Goal: Information Seeking & Learning: Find specific fact

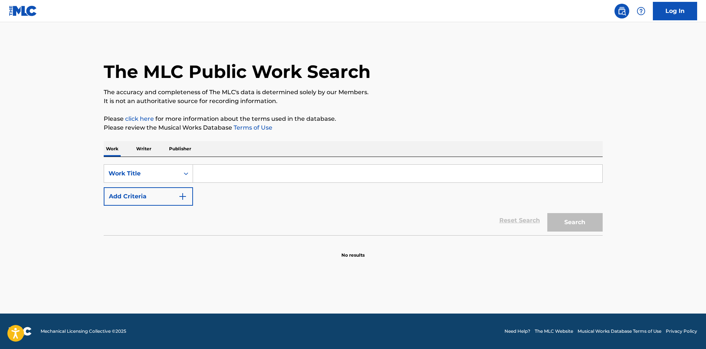
drag, startPoint x: 221, startPoint y: 164, endPoint x: 300, endPoint y: 11, distance: 172.2
click at [221, 164] on div "SearchWithCriteria2e3199c8-68fa-45f6-a18a-839a1e207b2d Work Title Add Criteria …" at bounding box center [353, 196] width 499 height 78
click at [234, 186] on div "SearchWithCriteria2e3199c8-68fa-45f6-a18a-839a1e207b2d Work Title Add Criteria" at bounding box center [353, 184] width 499 height 41
click at [239, 177] on input "Search Form" at bounding box center [397, 174] width 409 height 18
paste input "Doom"
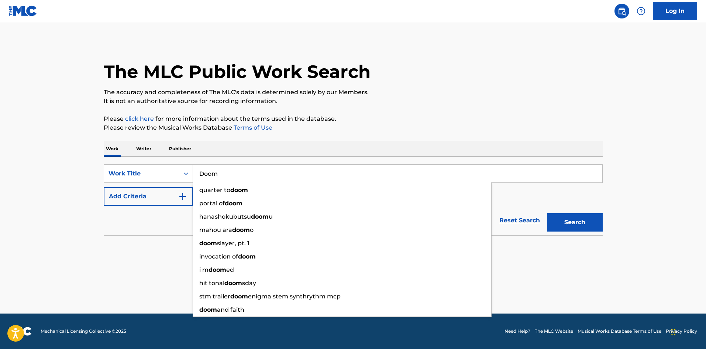
type input "Doom"
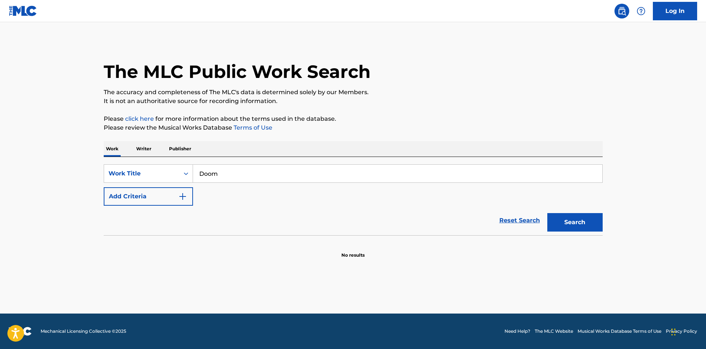
click at [183, 194] on img "Search Form" at bounding box center [182, 196] width 9 height 9
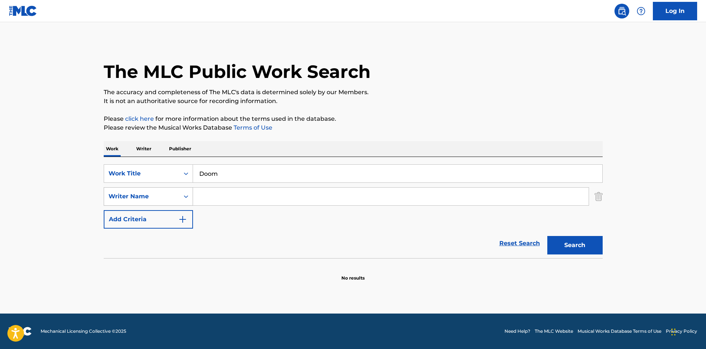
click at [170, 194] on div "Writer Name" at bounding box center [142, 196] width 66 height 9
click at [264, 178] on input "Doom" at bounding box center [397, 174] width 409 height 18
click at [255, 196] on input "Search Form" at bounding box center [391, 197] width 396 height 18
paste input "SLATKIN"
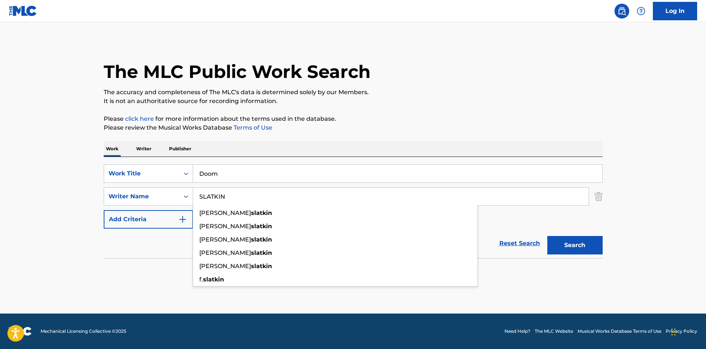
click at [588, 234] on div "Search" at bounding box center [573, 244] width 59 height 30
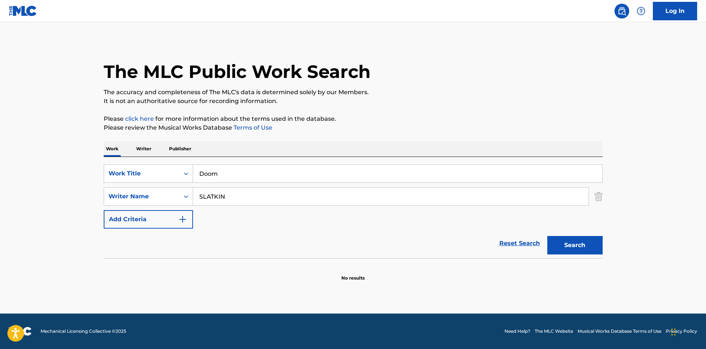
click at [574, 261] on section at bounding box center [353, 260] width 499 height 4
click at [582, 240] on button "Search" at bounding box center [574, 245] width 55 height 18
click at [238, 195] on input "SLATKIN" at bounding box center [391, 197] width 396 height 18
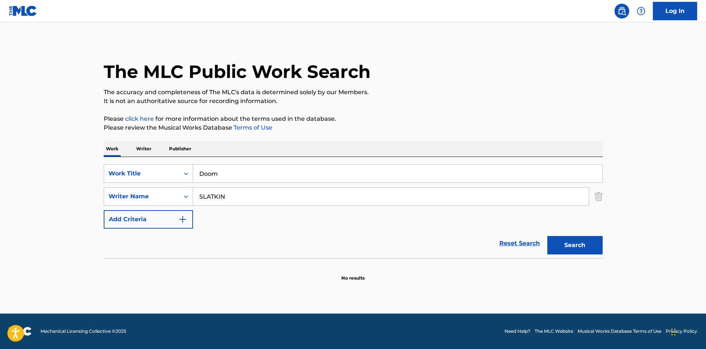
paste input "BLAKE"
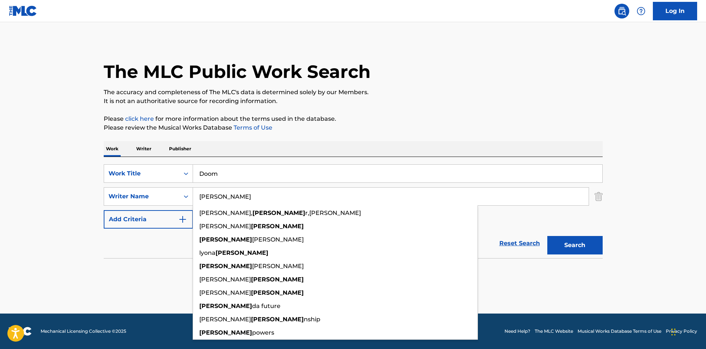
type input "BLAKE"
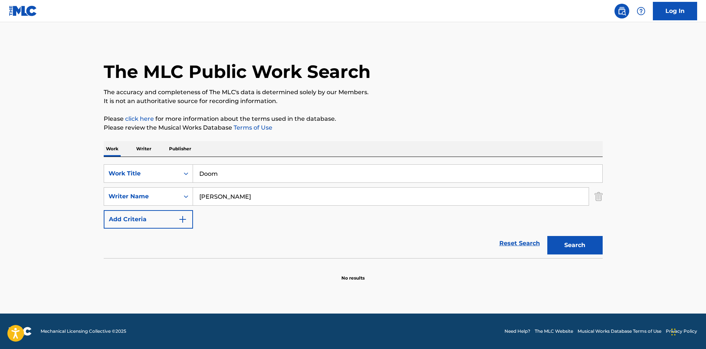
click at [560, 245] on button "Search" at bounding box center [574, 245] width 55 height 18
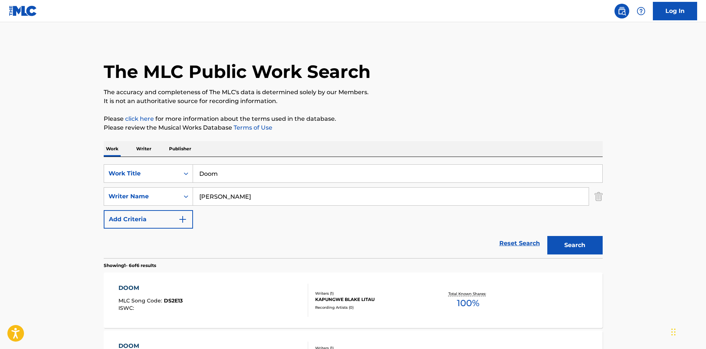
click at [533, 242] on link "Reset Search" at bounding box center [520, 243] width 48 height 16
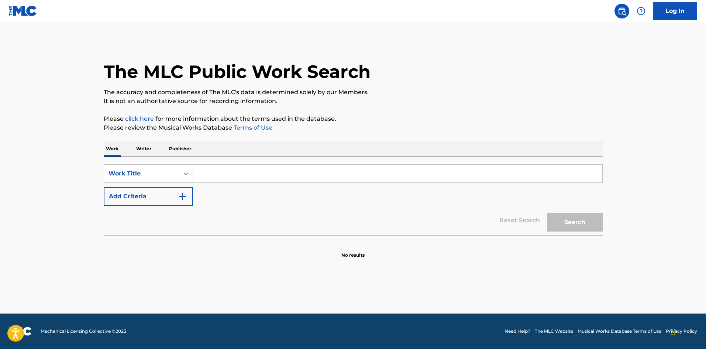
click at [314, 181] on input "Search Form" at bounding box center [397, 174] width 409 height 18
paste input "ONE"
type input "ONE"
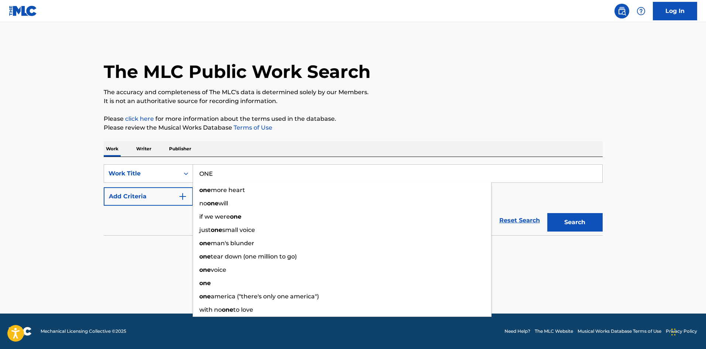
drag, startPoint x: 162, startPoint y: 245, endPoint x: 183, endPoint y: 229, distance: 26.4
click at [162, 245] on section "No results" at bounding box center [353, 248] width 499 height 19
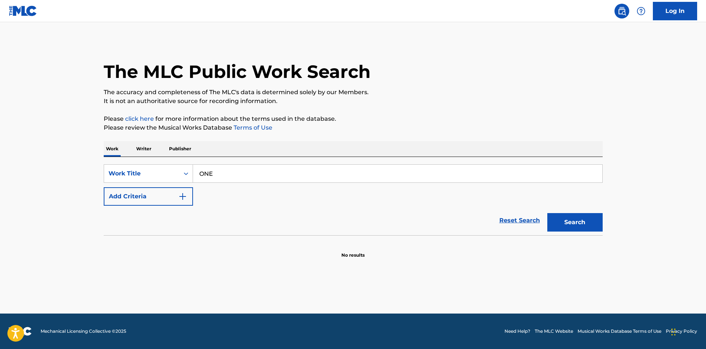
click at [228, 195] on div "SearchWithCriteria2e3199c8-68fa-45f6-a18a-839a1e207b2d Work Title ONE Add Crite…" at bounding box center [353, 184] width 499 height 41
click at [185, 196] on img "Search Form" at bounding box center [182, 196] width 9 height 9
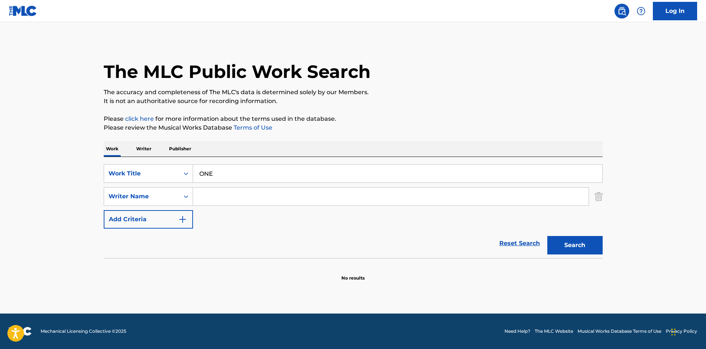
click at [220, 200] on input "Search Form" at bounding box center [391, 197] width 396 height 18
paste input "CHATER"
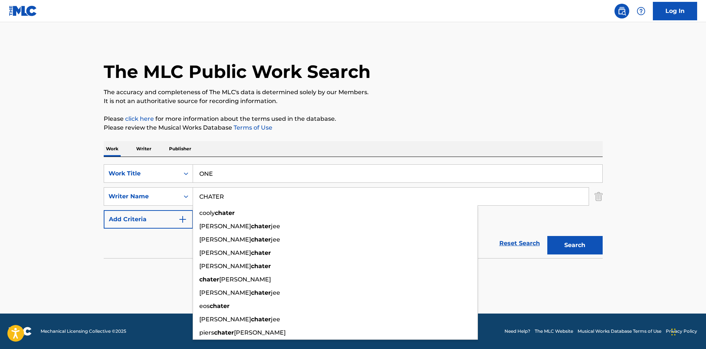
type input "CHATER"
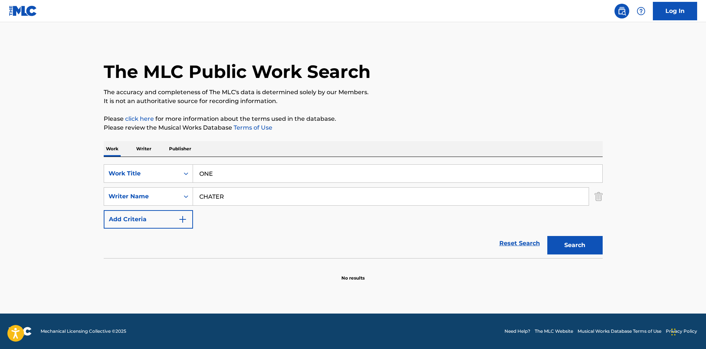
click at [563, 243] on button "Search" at bounding box center [574, 245] width 55 height 18
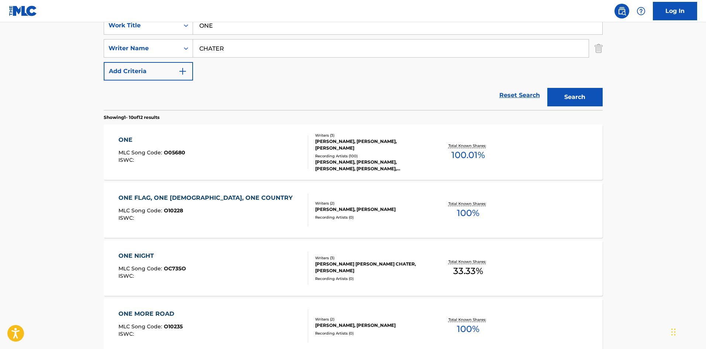
scroll to position [148, 0]
click at [357, 152] on div "Writers ( 3 ) LYNN GILLESPIE CHATER, PAUL BRANDT, KERRY CHATER Recording Artist…" at bounding box center [367, 152] width 118 height 39
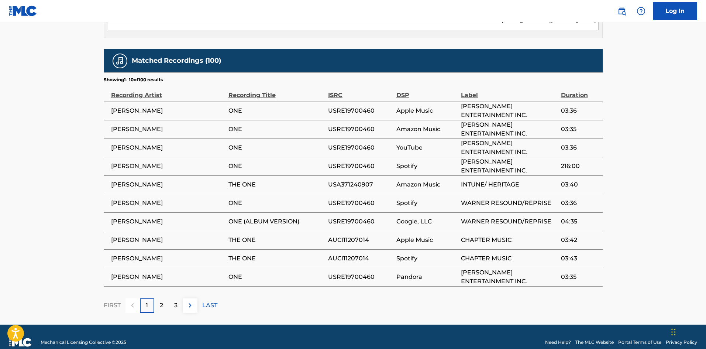
scroll to position [537, 0]
